Goal: Transaction & Acquisition: Purchase product/service

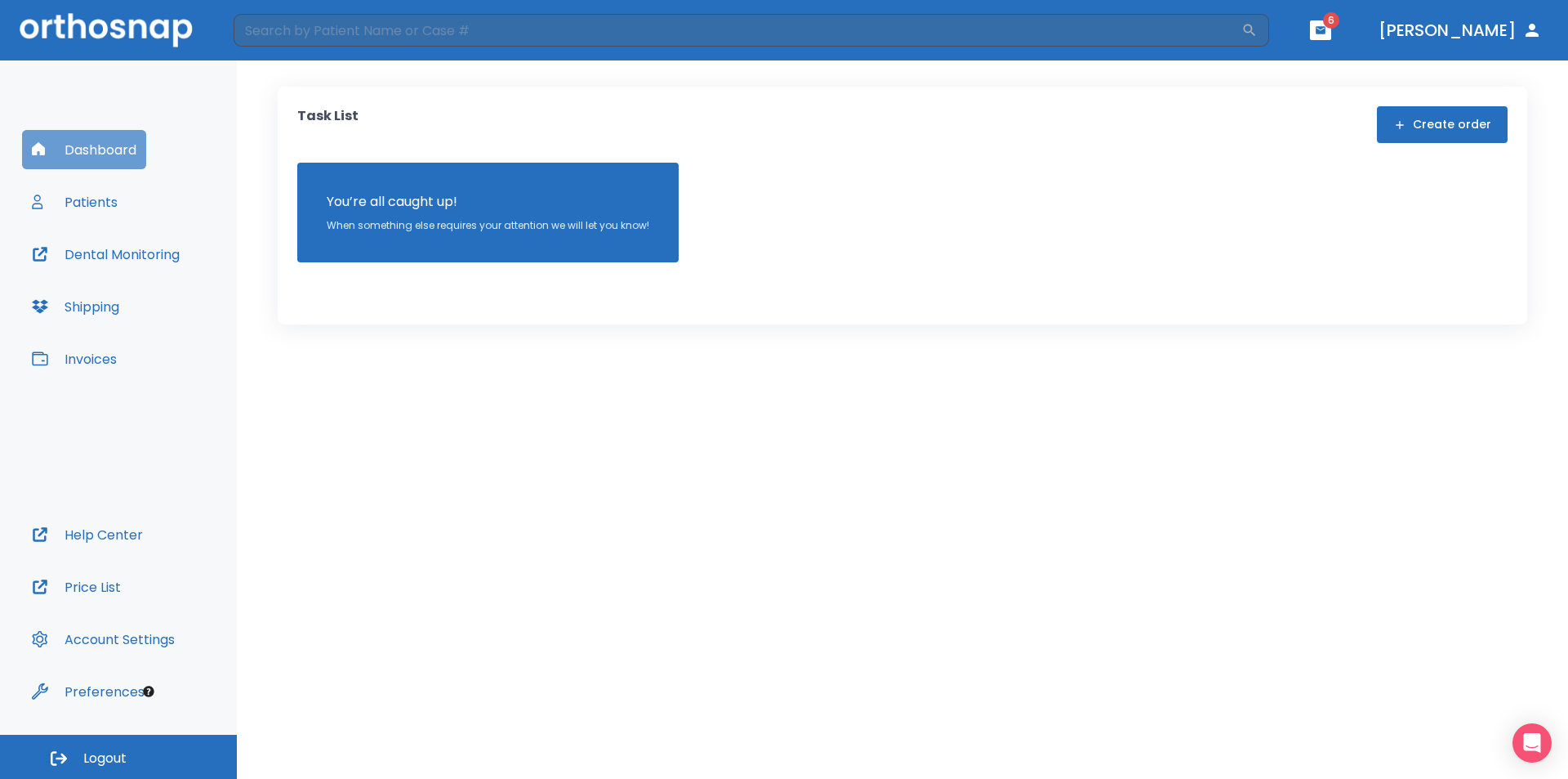
click at [95, 151] on button "Dashboard" at bounding box center [84, 149] width 125 height 39
click at [1326, 32] on icon "button" at bounding box center [1321, 30] width 12 height 12
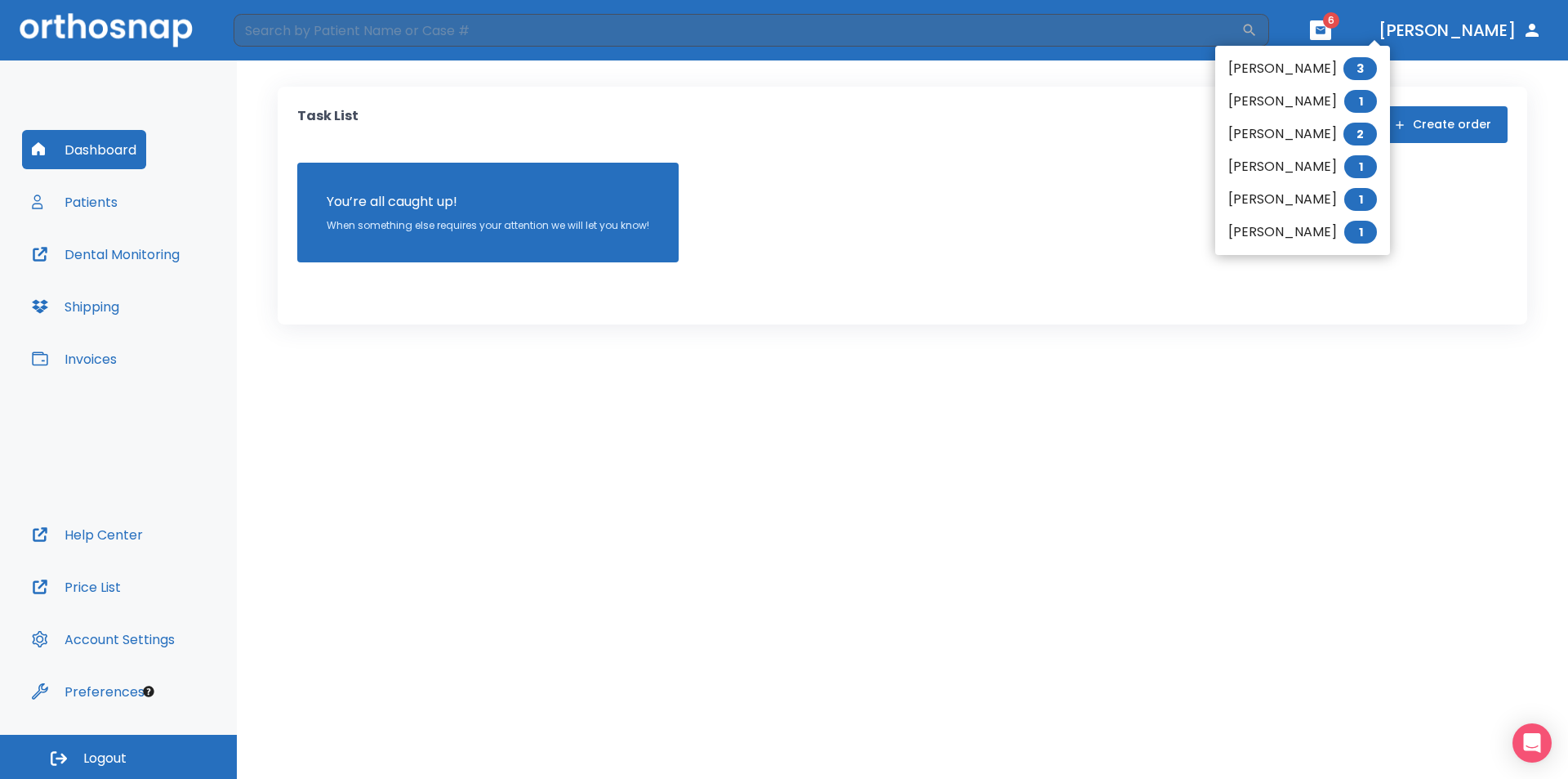
click at [1105, 393] on div at bounding box center [784, 389] width 1568 height 779
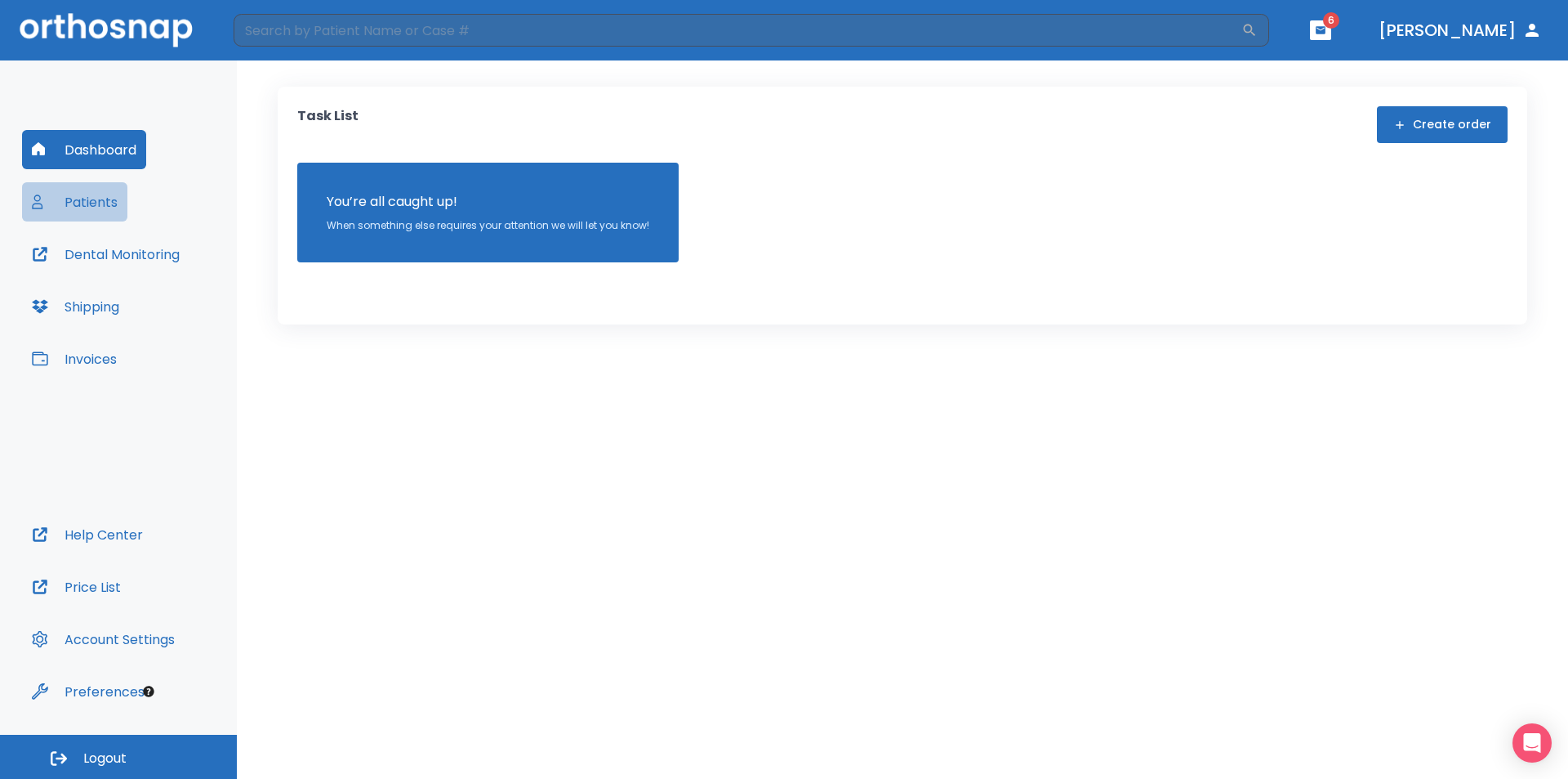
click at [108, 203] on button "Patients" at bounding box center [74, 201] width 106 height 39
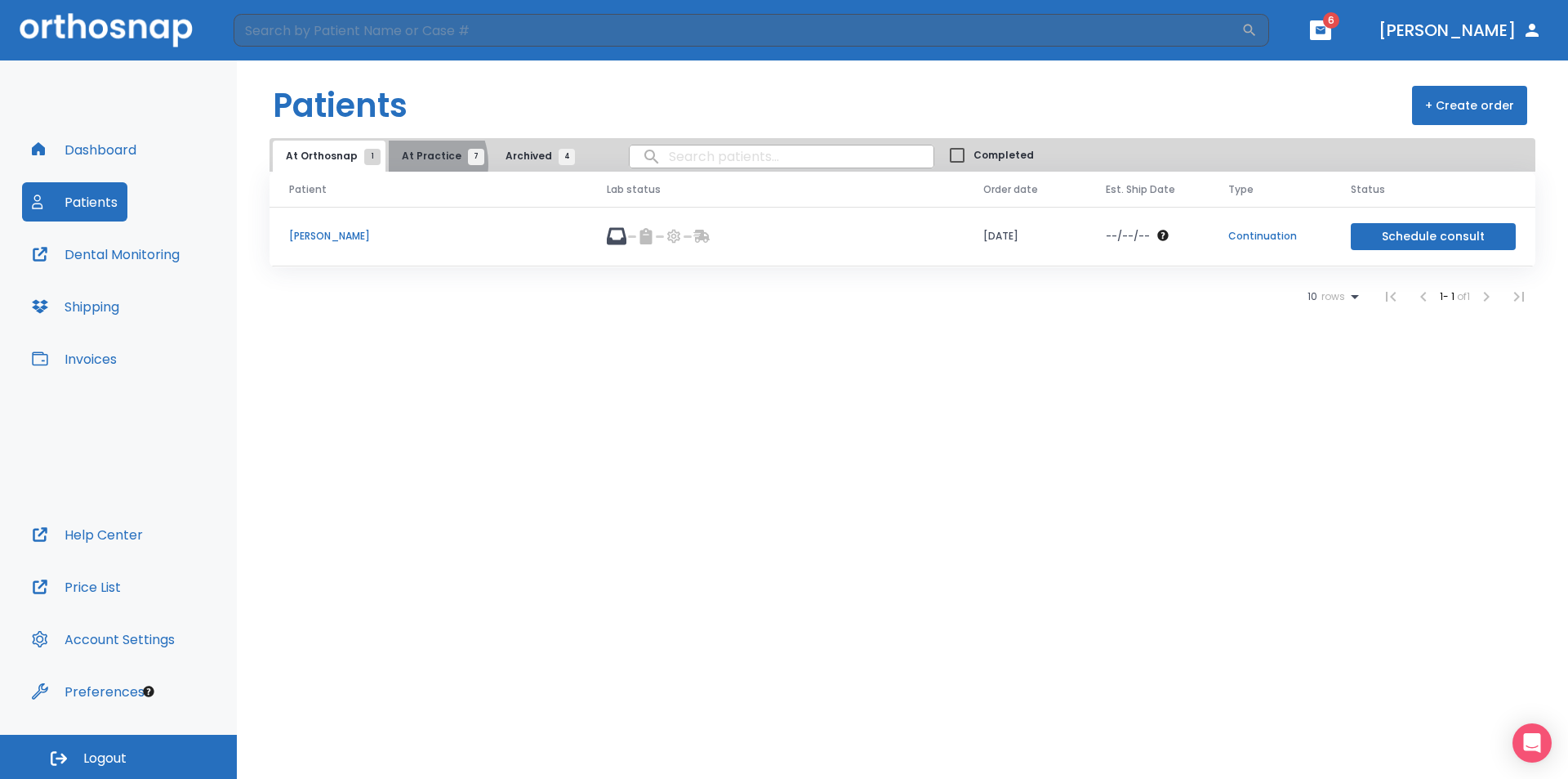
click at [404, 163] on button "At Practice 7" at bounding box center [438, 156] width 100 height 31
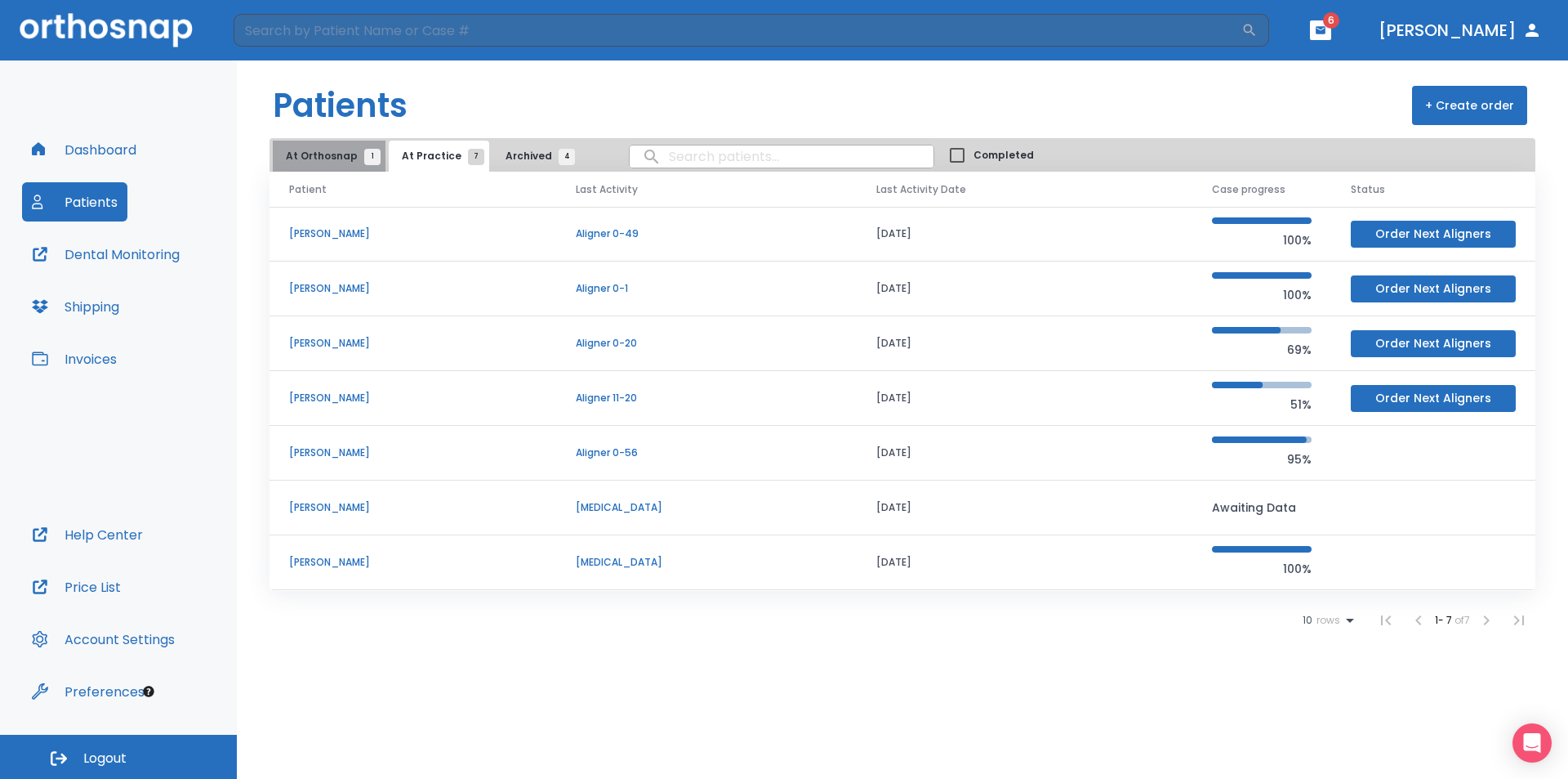
click at [358, 160] on span "At Orthosnap 1" at bounding box center [329, 156] width 87 height 14
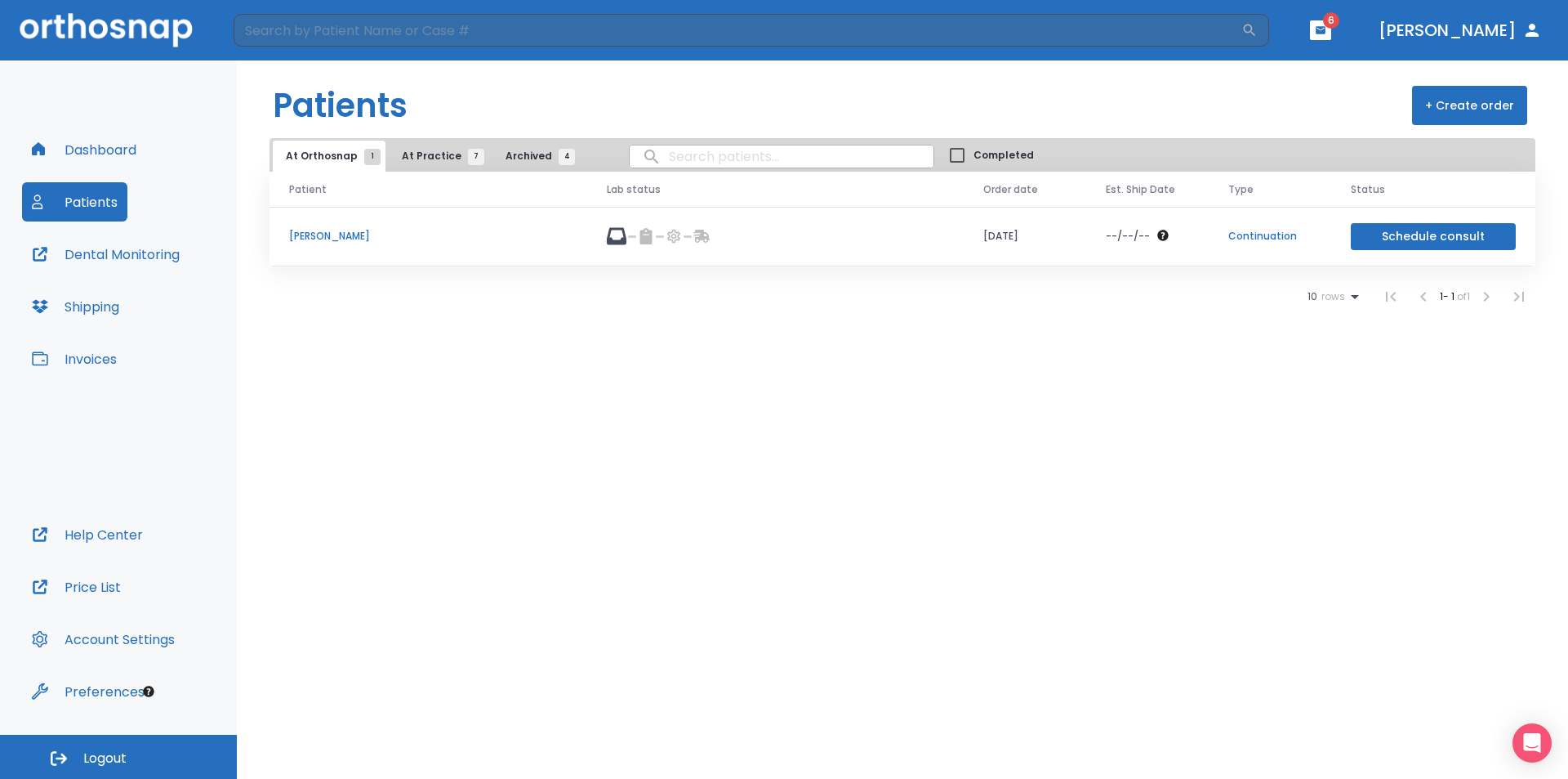
click at [568, 161] on div "At Orthosnap 1 At Practice 7 Archived 4" at bounding box center [428, 156] width 310 height 31
click at [558, 161] on span "4" at bounding box center [567, 157] width 16 height 16
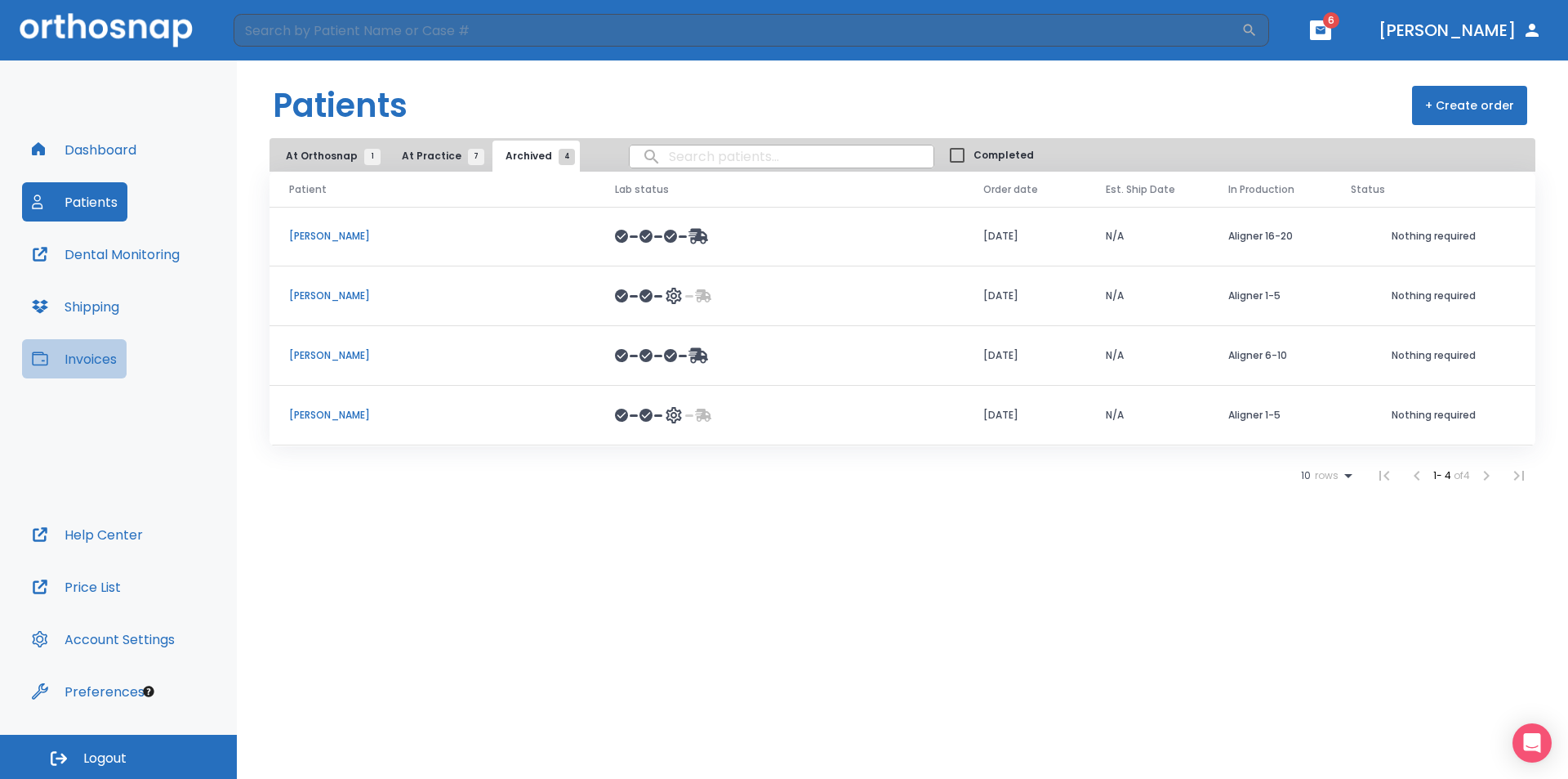
click at [104, 363] on button "Invoices" at bounding box center [74, 358] width 105 height 39
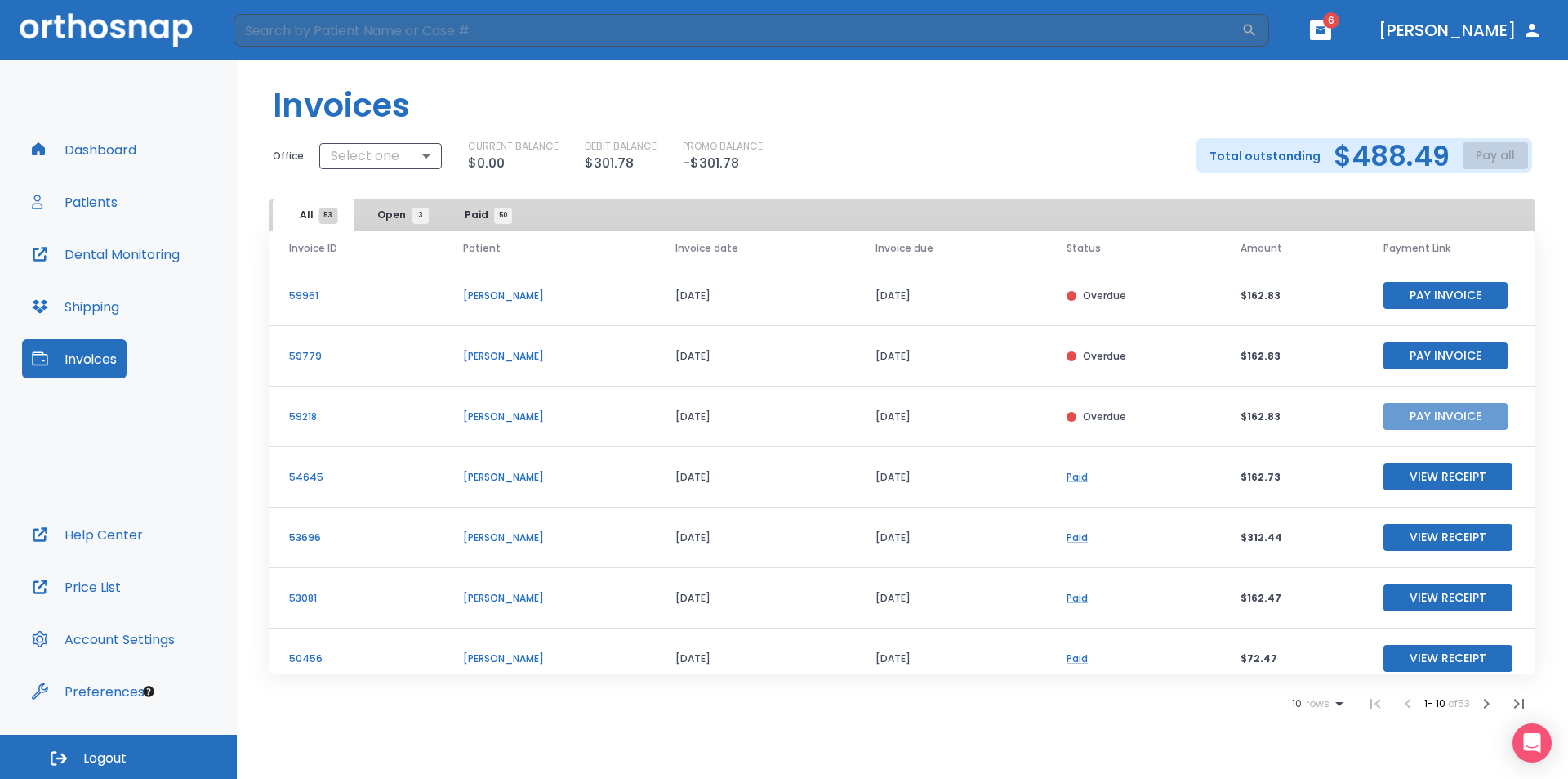
click at [1443, 412] on button "Pay Invoice" at bounding box center [1446, 416] width 125 height 27
